Goal: Task Accomplishment & Management: Manage account settings

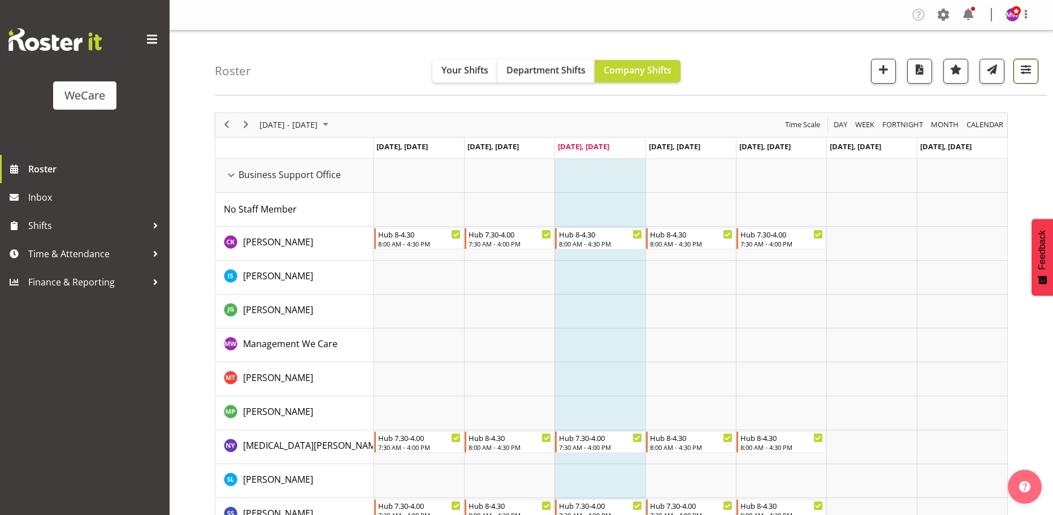
click at [1023, 83] on button "button" at bounding box center [1026, 71] width 25 height 25
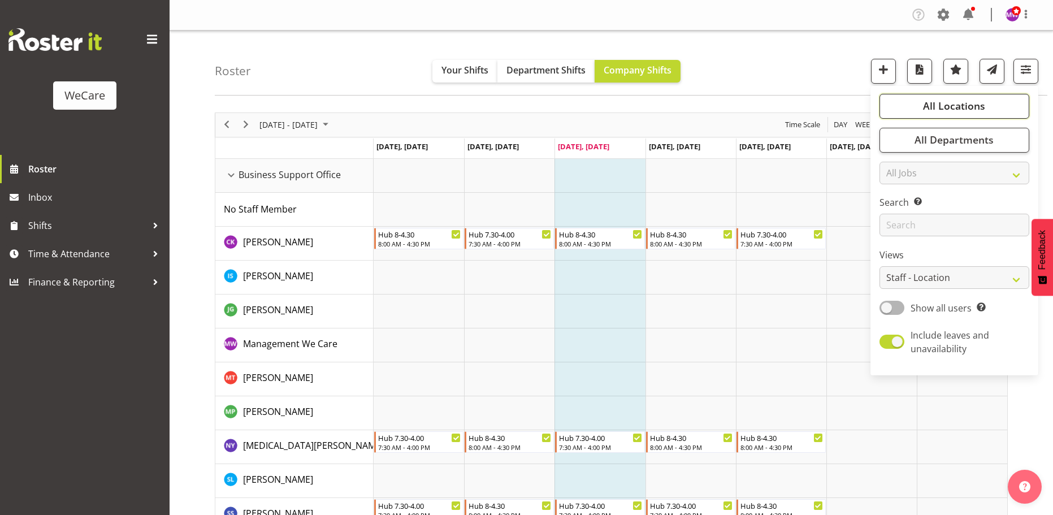
click at [984, 110] on span "All Locations" at bounding box center [954, 106] width 62 height 14
click at [897, 162] on span at bounding box center [893, 161] width 9 height 9
click at [896, 162] on input "Business Support Office" at bounding box center [892, 161] width 7 height 7
checkbox input "false"
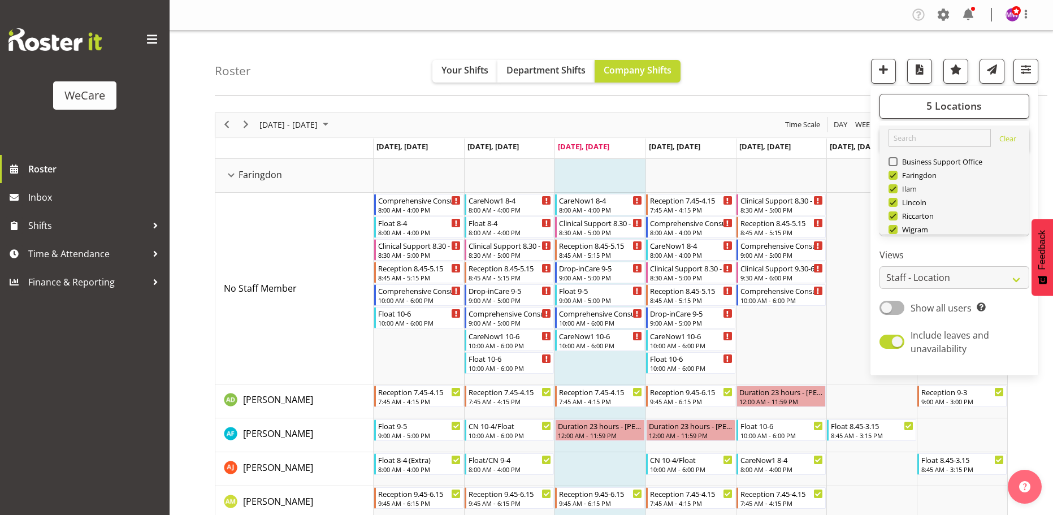
click at [892, 187] on span at bounding box center [893, 188] width 9 height 9
click at [892, 187] on input "Ilam" at bounding box center [892, 188] width 7 height 7
checkbox input "false"
click at [895, 215] on span at bounding box center [893, 215] width 9 height 9
click at [895, 215] on input "Riccarton" at bounding box center [892, 215] width 7 height 7
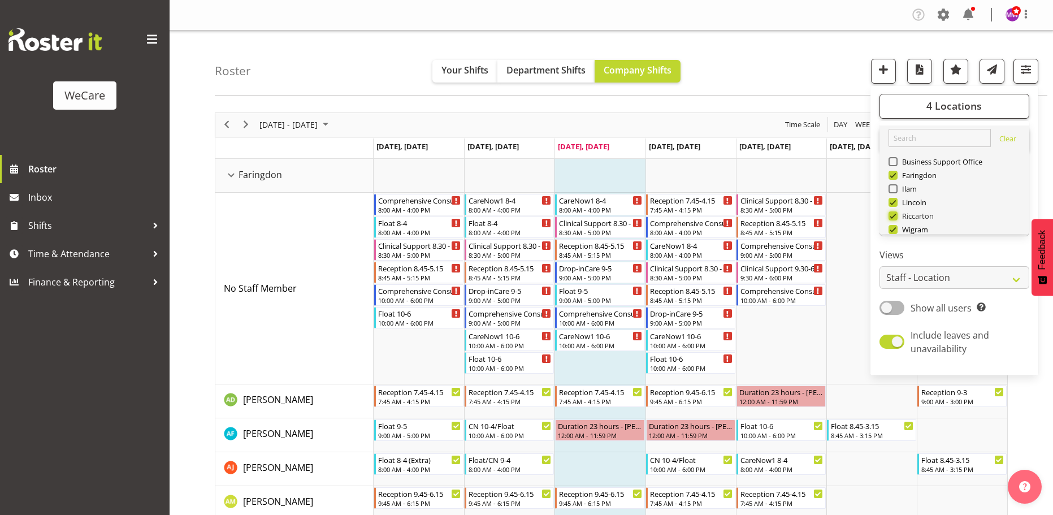
checkbox input "false"
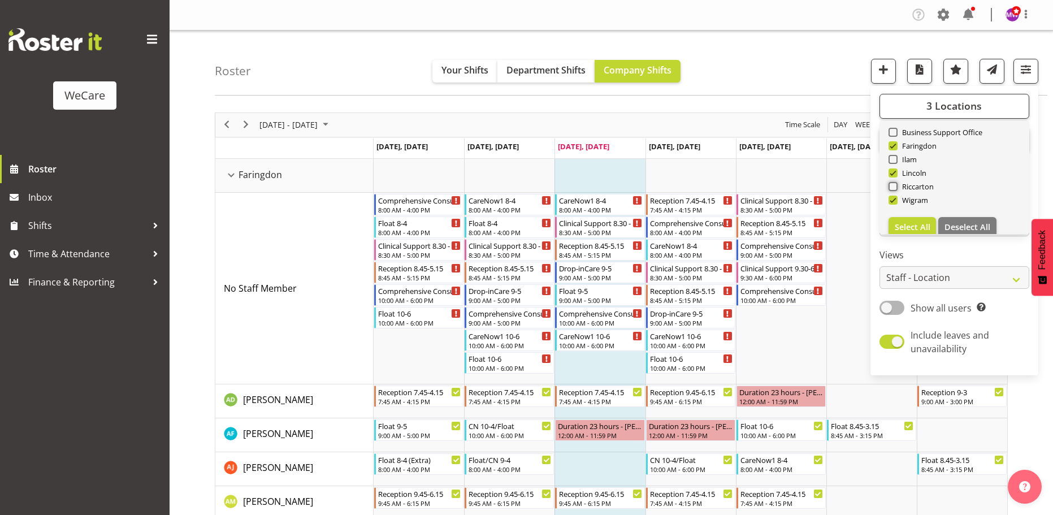
scroll to position [41, 0]
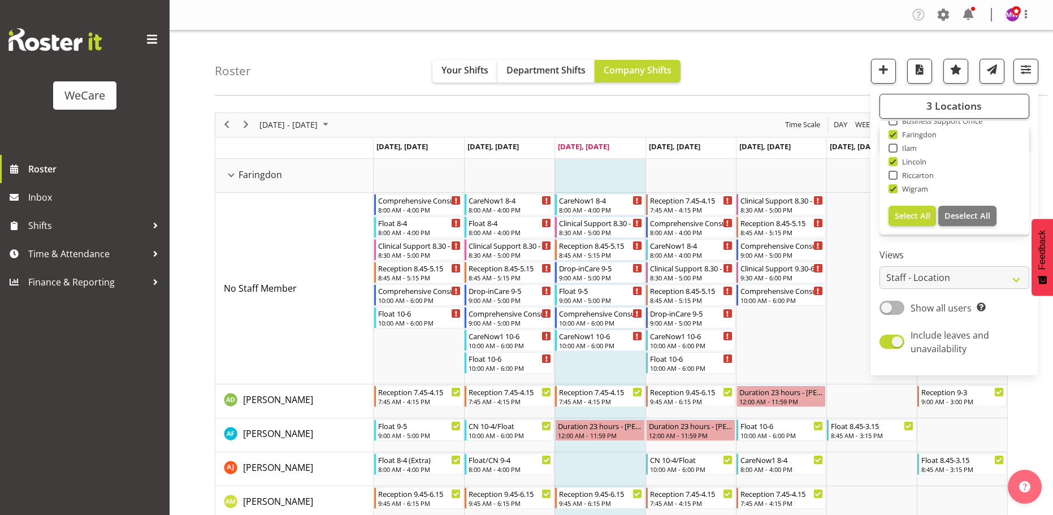
click at [894, 186] on span at bounding box center [893, 188] width 9 height 9
click at [894, 186] on input "Wigram" at bounding box center [892, 188] width 7 height 7
checkbox input "false"
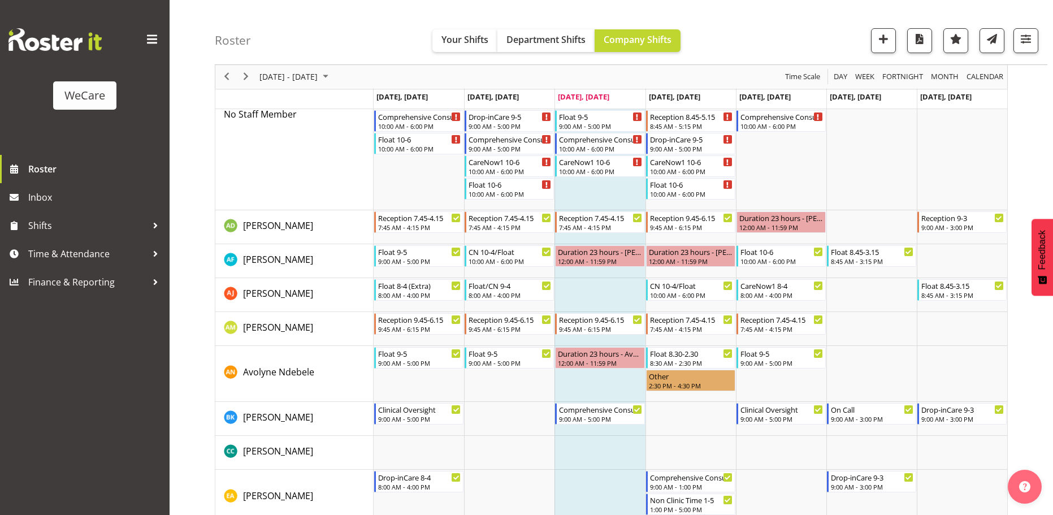
scroll to position [113, 0]
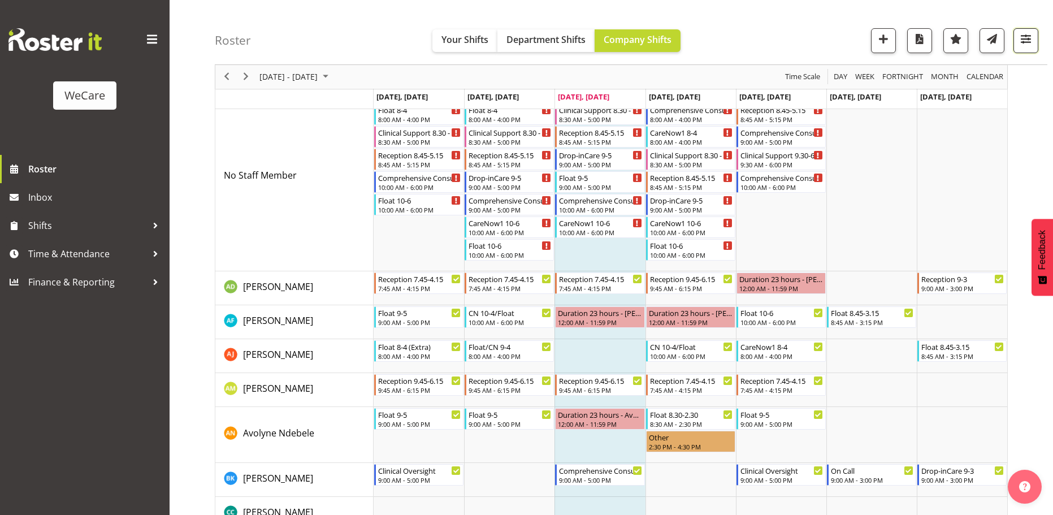
click at [1020, 42] on span "button" at bounding box center [1026, 39] width 15 height 15
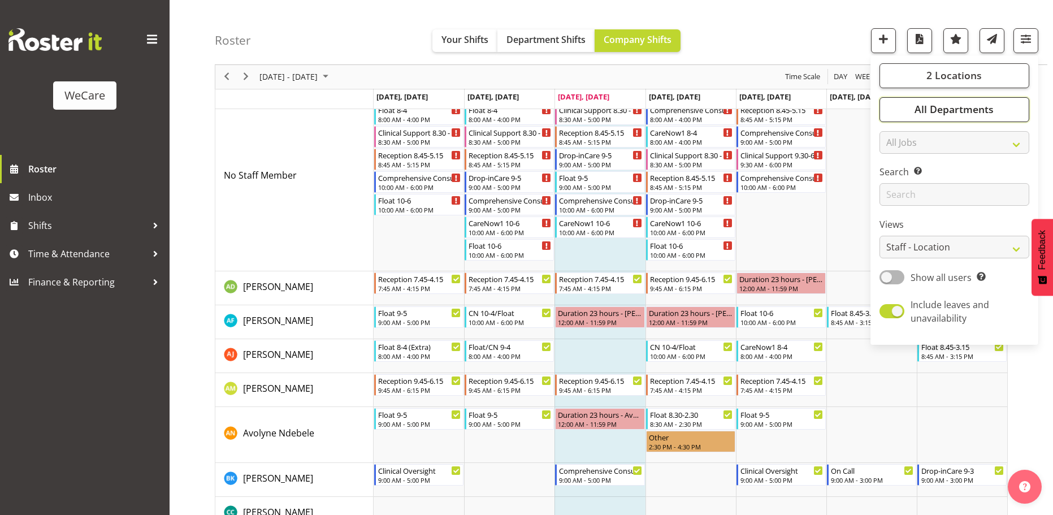
click at [969, 105] on span "All Departments" at bounding box center [954, 110] width 79 height 14
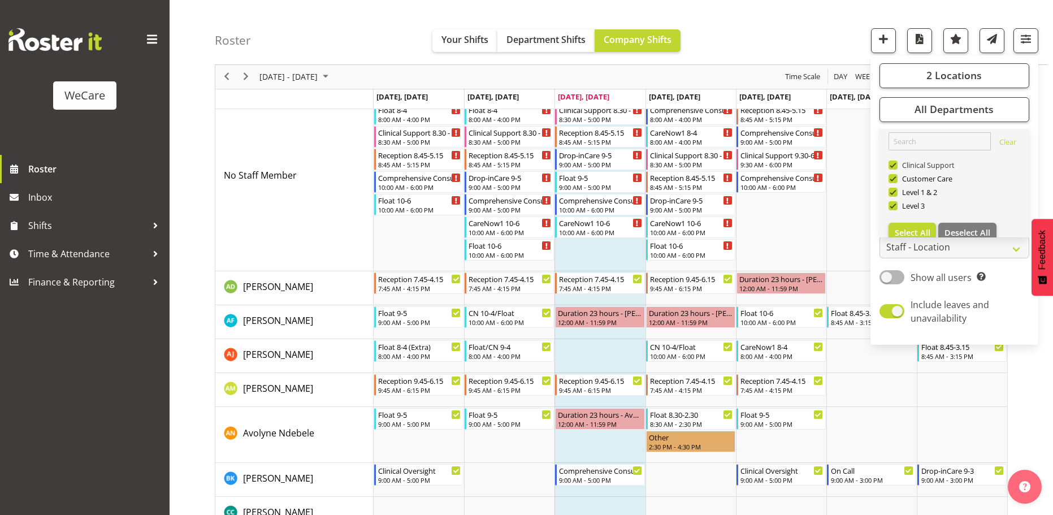
click at [896, 165] on span at bounding box center [893, 165] width 9 height 9
click at [896, 165] on input "Clinical Support" at bounding box center [892, 165] width 7 height 7
checkbox input "false"
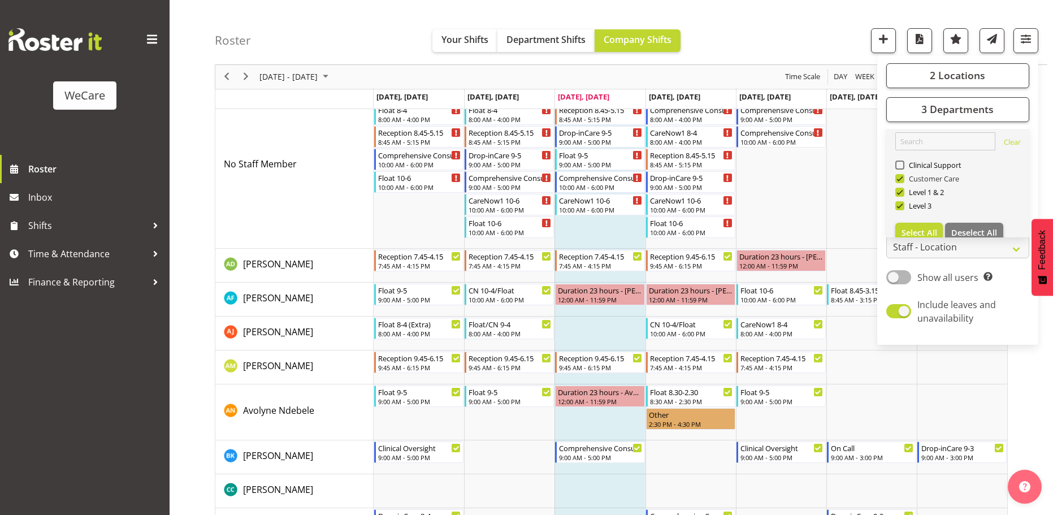
click at [902, 177] on span at bounding box center [900, 178] width 9 height 9
click at [902, 177] on input "Customer Care" at bounding box center [899, 178] width 7 height 7
checkbox input "false"
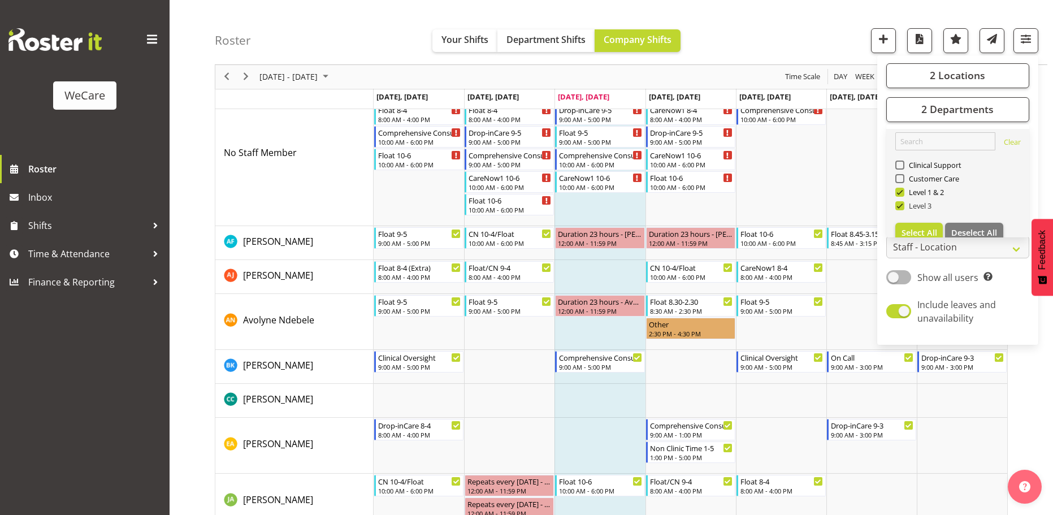
click at [899, 204] on span at bounding box center [900, 205] width 9 height 9
click at [899, 204] on input "Level 3" at bounding box center [899, 205] width 7 height 7
checkbox input "false"
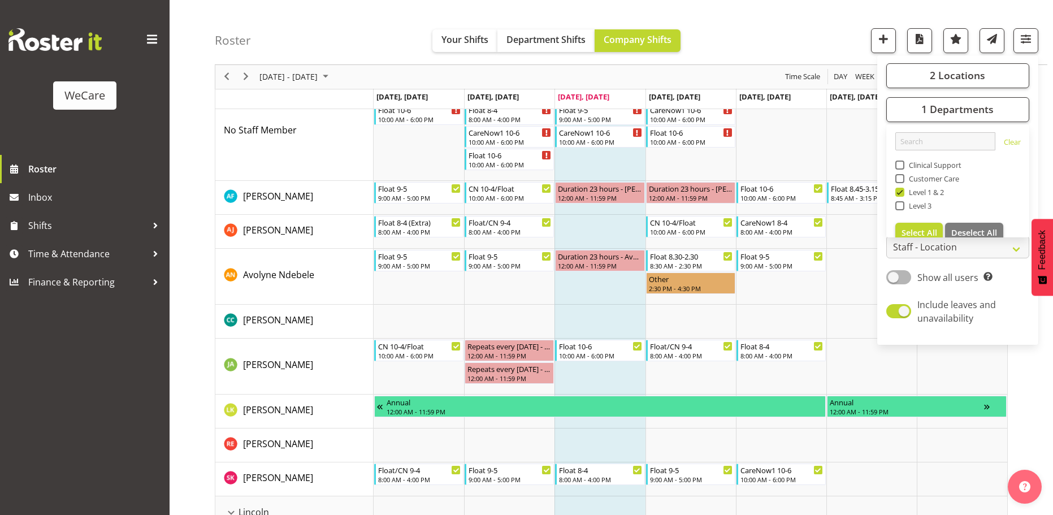
click at [769, 37] on div "Roster Your Shifts Department Shifts Company Shifts 2 Locations Clear Business …" at bounding box center [631, 32] width 833 height 65
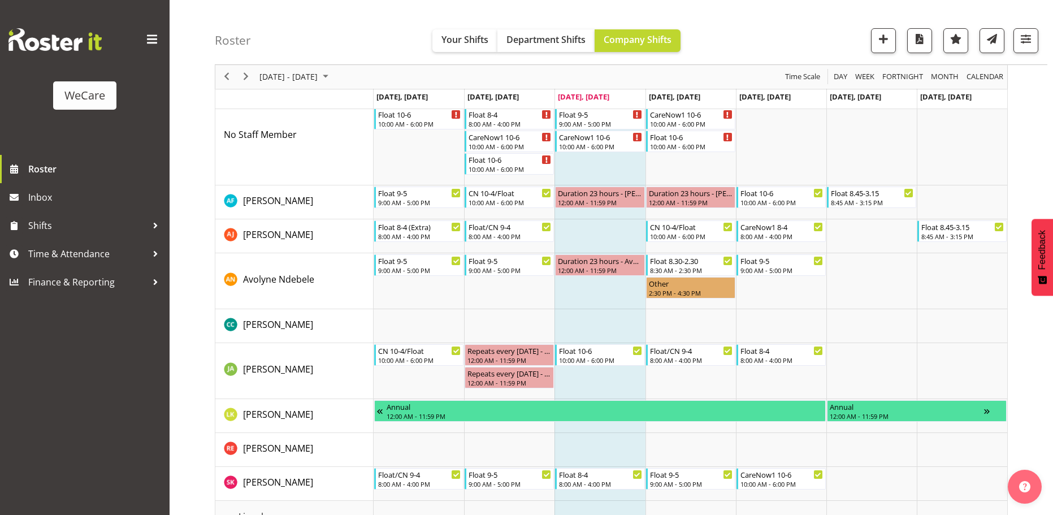
scroll to position [126, 0]
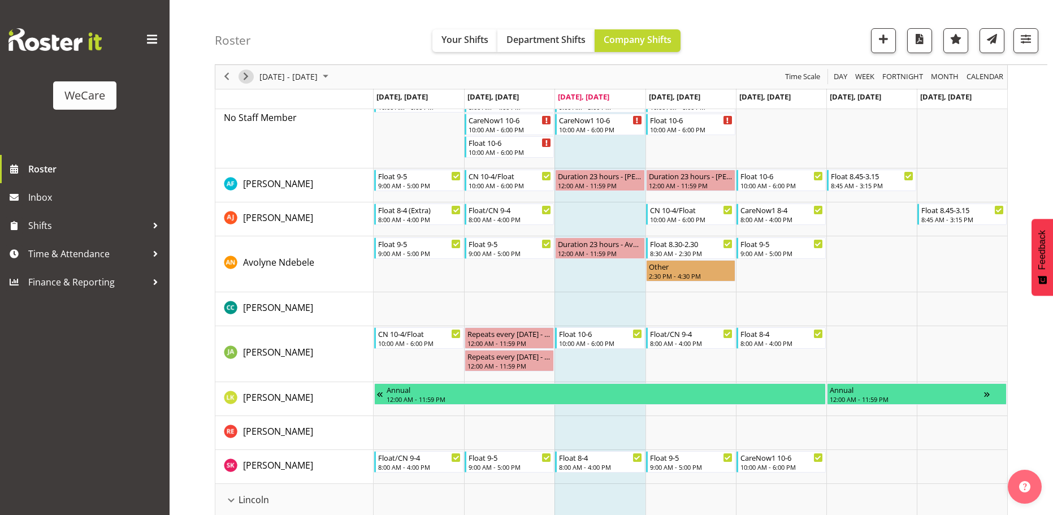
click at [250, 78] on span "Next" at bounding box center [246, 77] width 14 height 14
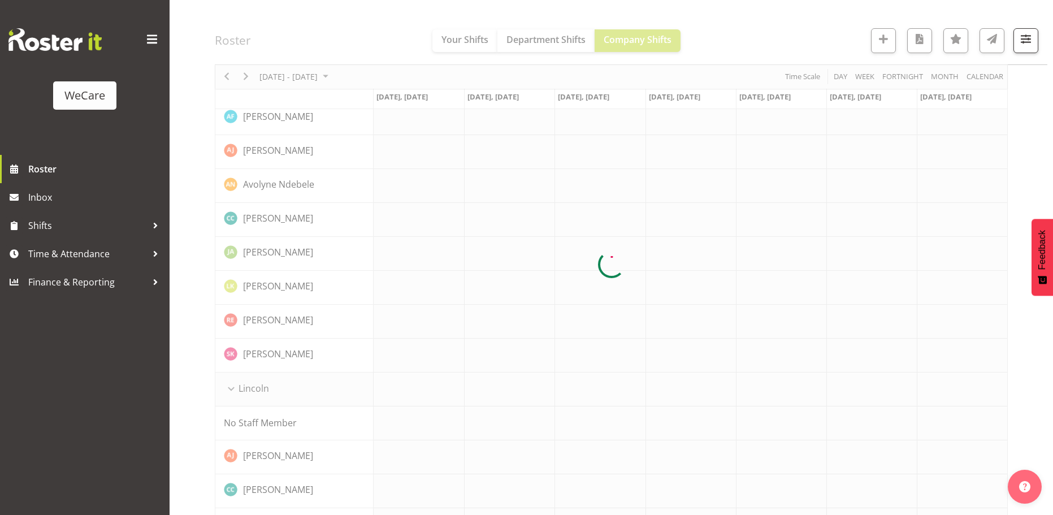
scroll to position [0, 0]
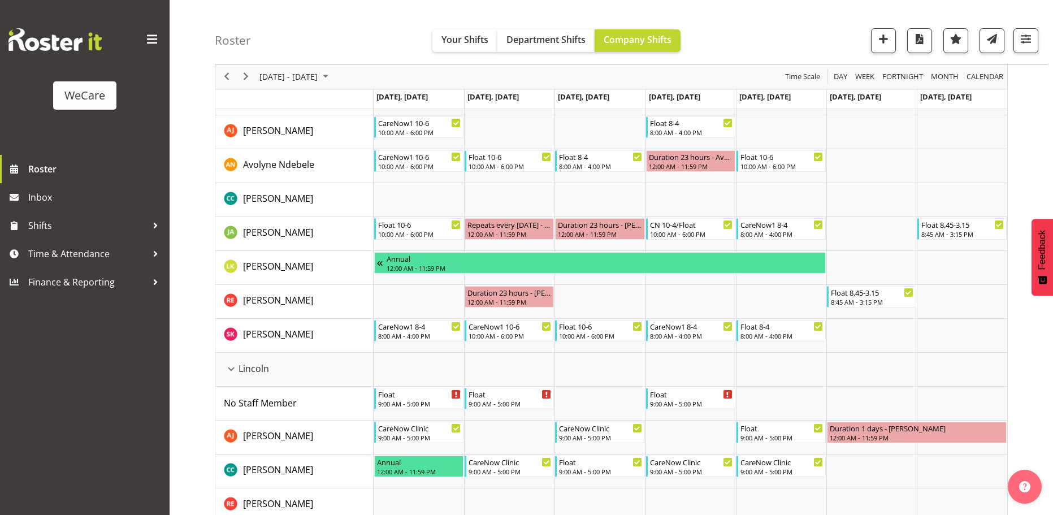
scroll to position [206, 0]
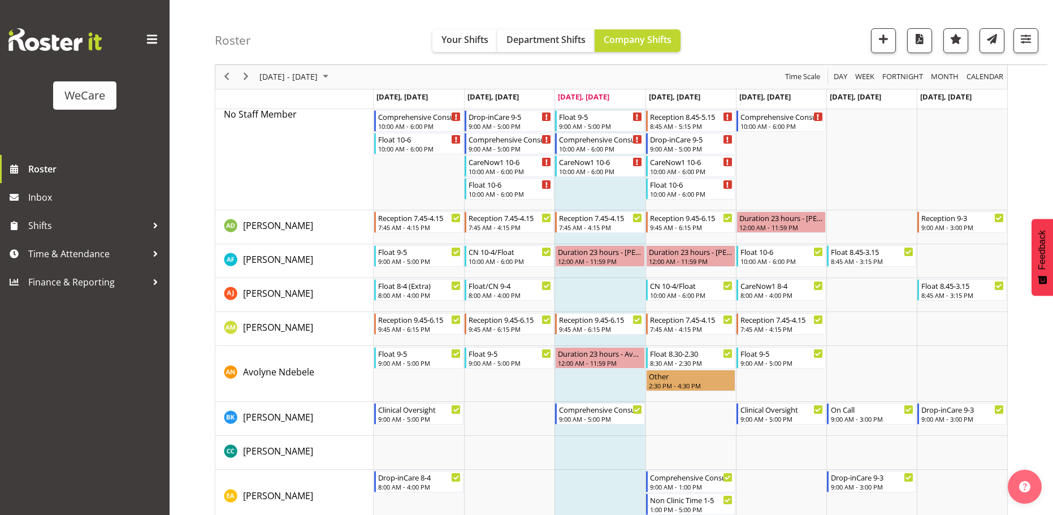
scroll to position [565, 0]
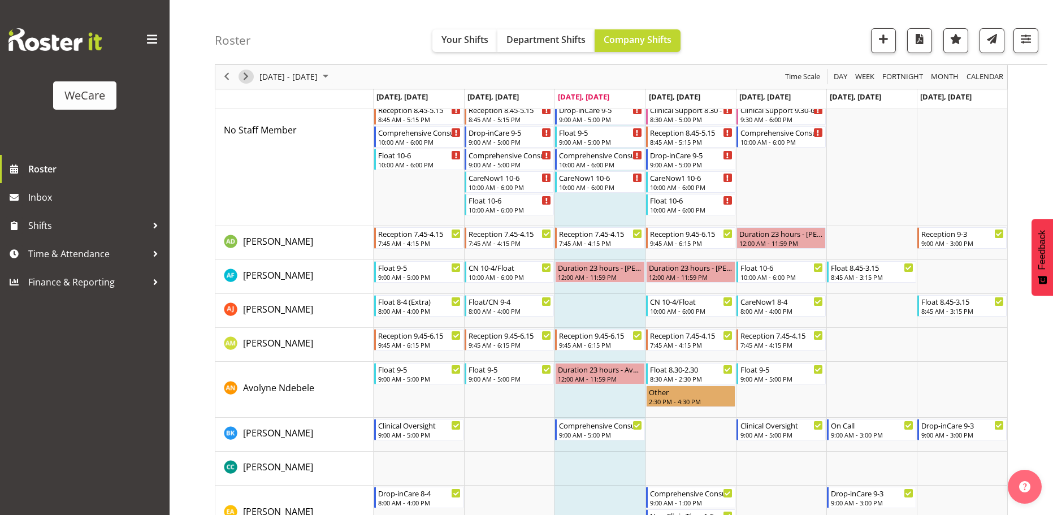
click at [252, 79] on span "Next" at bounding box center [246, 77] width 14 height 14
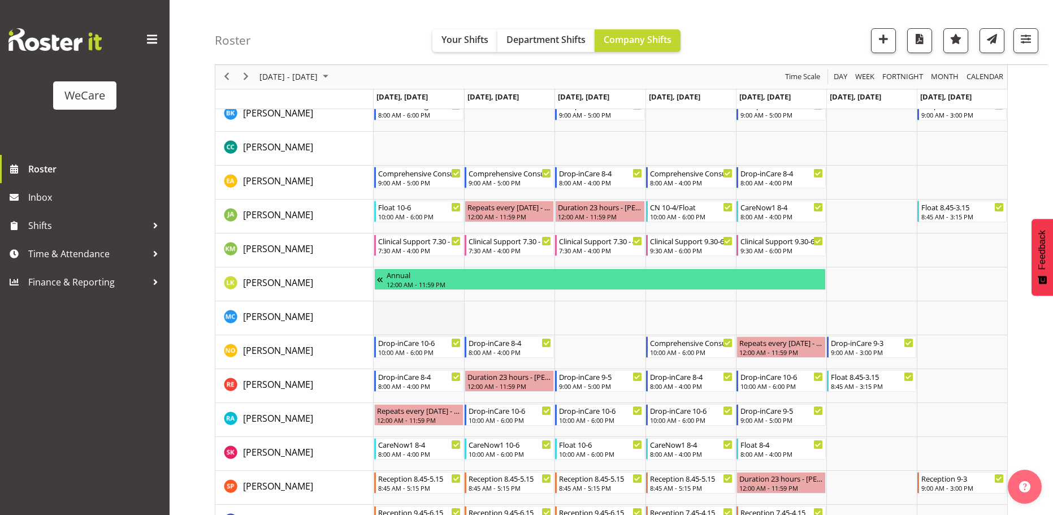
scroll to position [893, 0]
